Goal: Task Accomplishment & Management: Use online tool/utility

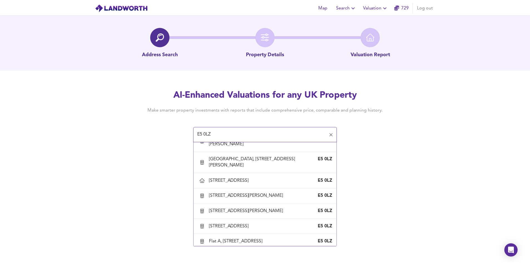
scroll to position [139, 0]
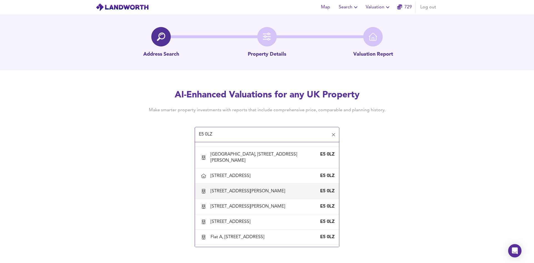
click at [239, 193] on div "[STREET_ADDRESS][PERSON_NAME]" at bounding box center [249, 191] width 77 height 6
type input "[STREET_ADDRESS][PERSON_NAME]"
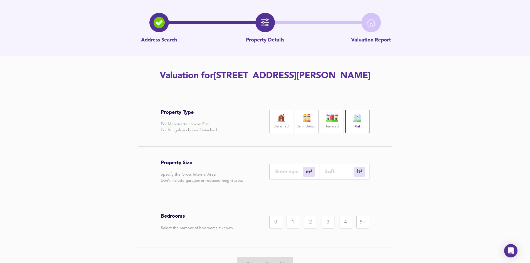
scroll to position [28, 0]
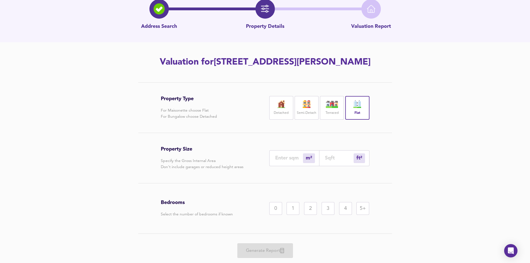
click at [334, 161] on div "ft² sqft" at bounding box center [344, 158] width 50 height 16
click at [335, 160] on input "number" at bounding box center [339, 158] width 29 height 6
type input "1"
type input "8"
type input "7"
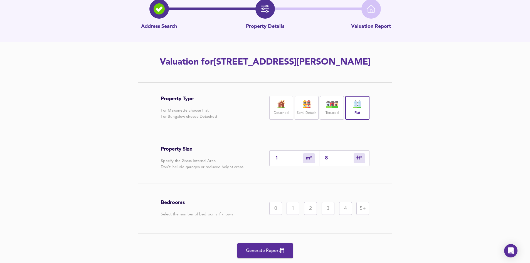
type input "80"
type input "74"
type input "800"
click at [313, 206] on div "2" at bounding box center [310, 208] width 13 height 13
click at [270, 237] on div "Generate Report" at bounding box center [265, 251] width 209 height 34
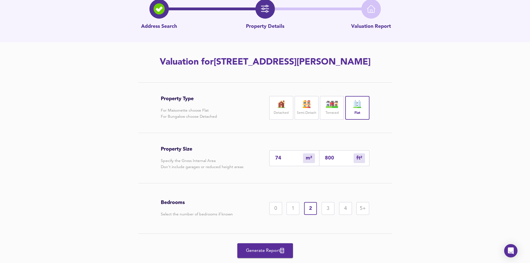
click at [268, 251] on span "Generate Report" at bounding box center [265, 251] width 45 height 8
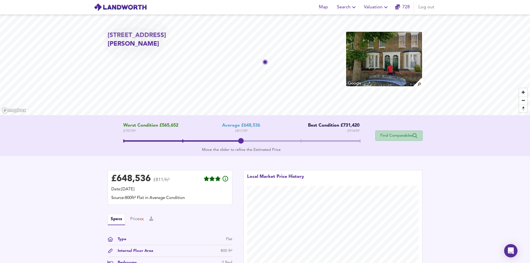
click at [399, 135] on span "Find Comparables" at bounding box center [398, 135] width 41 height 5
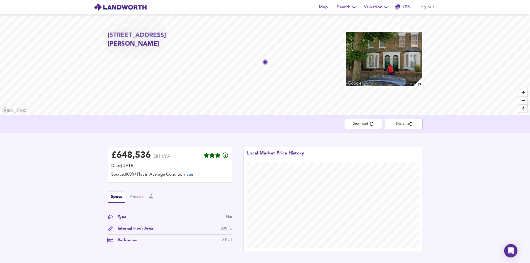
drag, startPoint x: 141, startPoint y: 46, endPoint x: 155, endPoint y: 46, distance: 14.2
click at [155, 46] on h2 "[STREET_ADDRESS][PERSON_NAME]" at bounding box center [158, 40] width 101 height 18
copy h2 "E5 0LZ"
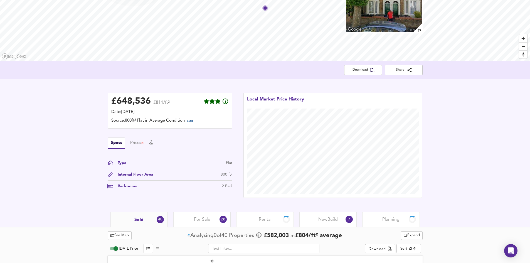
scroll to position [165, 0]
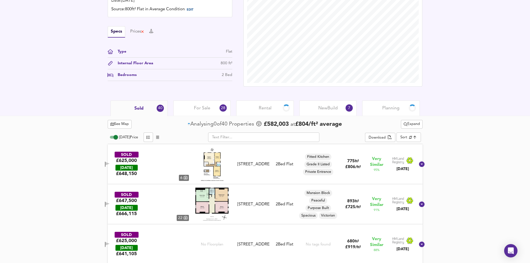
click at [258, 174] on div "SOLD £625,000 [DATE] £ 648,150 6 Flat 4, [STREET_ADDRESS] 2 Bed Flat Fitted Kit…" at bounding box center [259, 163] width 314 height 33
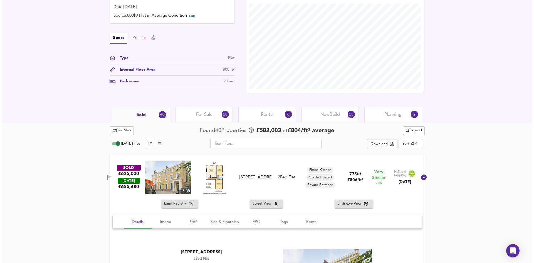
scroll to position [0, 0]
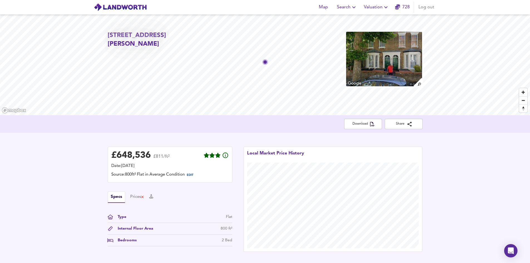
click at [372, 11] on span "Valuation" at bounding box center [376, 7] width 25 height 8
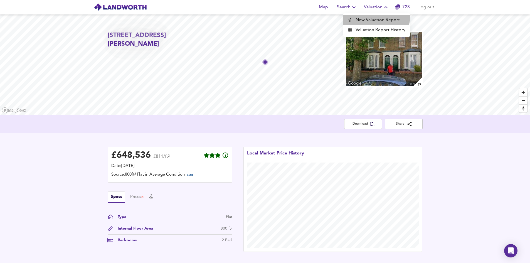
click at [371, 16] on li "New Valuation Report" at bounding box center [376, 20] width 66 height 10
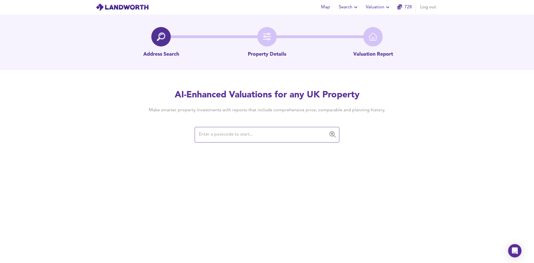
click at [213, 136] on input "text" at bounding box center [262, 134] width 131 height 11
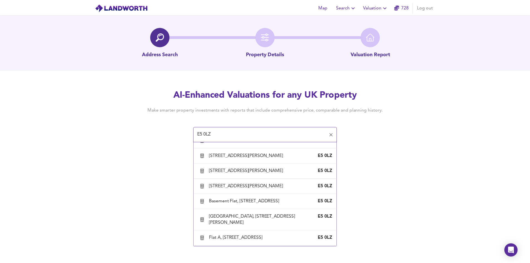
scroll to position [862, 0]
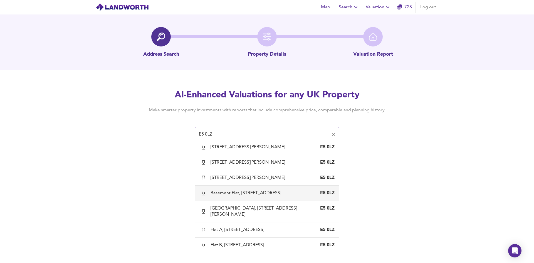
click at [252, 196] on div "Basement Flat, [STREET_ADDRESS]" at bounding box center [247, 193] width 73 height 6
type input "Basement Flat, [STREET_ADDRESS]"
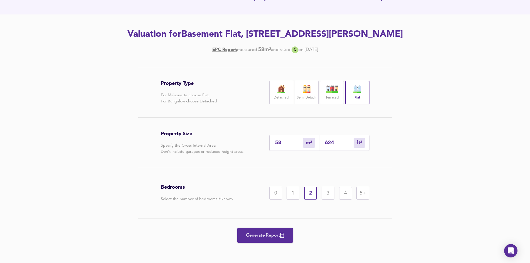
scroll to position [56, 0]
click at [270, 231] on span "Generate Report" at bounding box center [265, 235] width 45 height 8
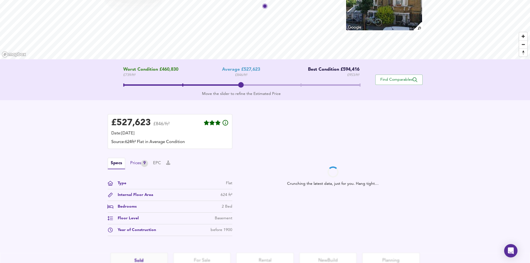
click at [136, 166] on div "Prices 9" at bounding box center [139, 163] width 18 height 7
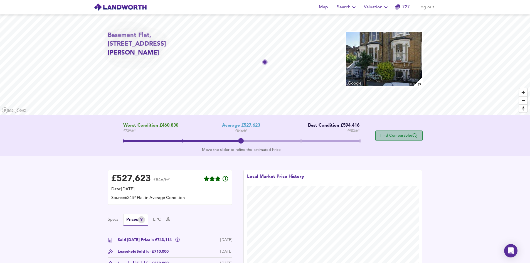
click at [404, 137] on span "Find Comparables" at bounding box center [398, 135] width 41 height 5
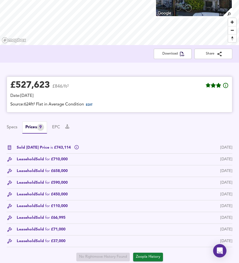
scroll to position [83, 0]
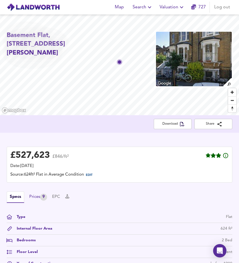
click at [41, 201] on div "Prices 9" at bounding box center [38, 197] width 18 height 7
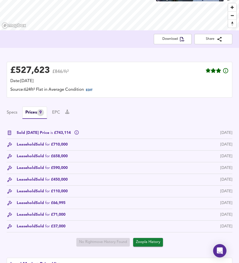
scroll to position [139, 0]
